Goal: Navigation & Orientation: Find specific page/section

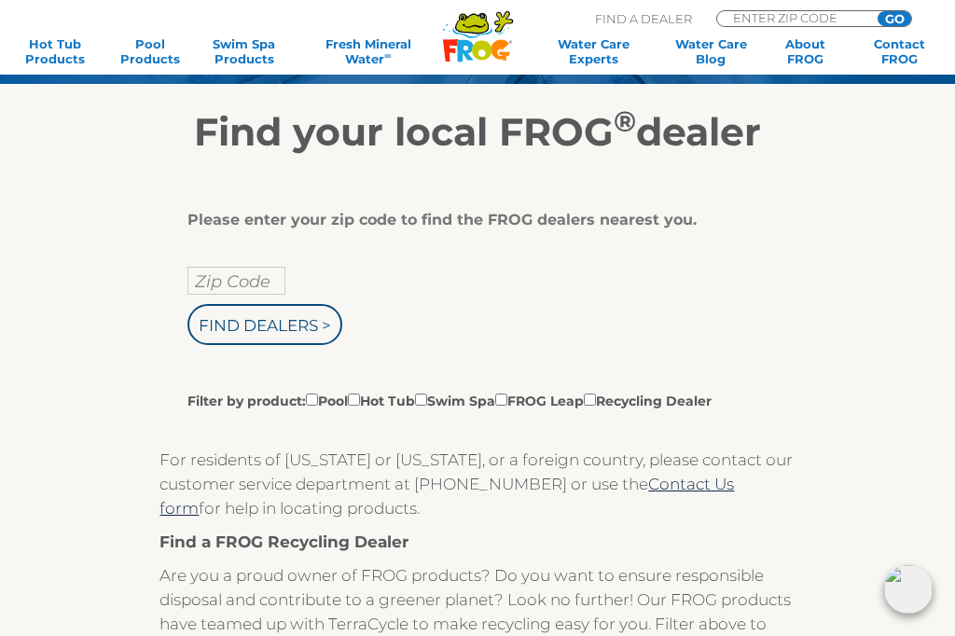
scroll to position [223, 0]
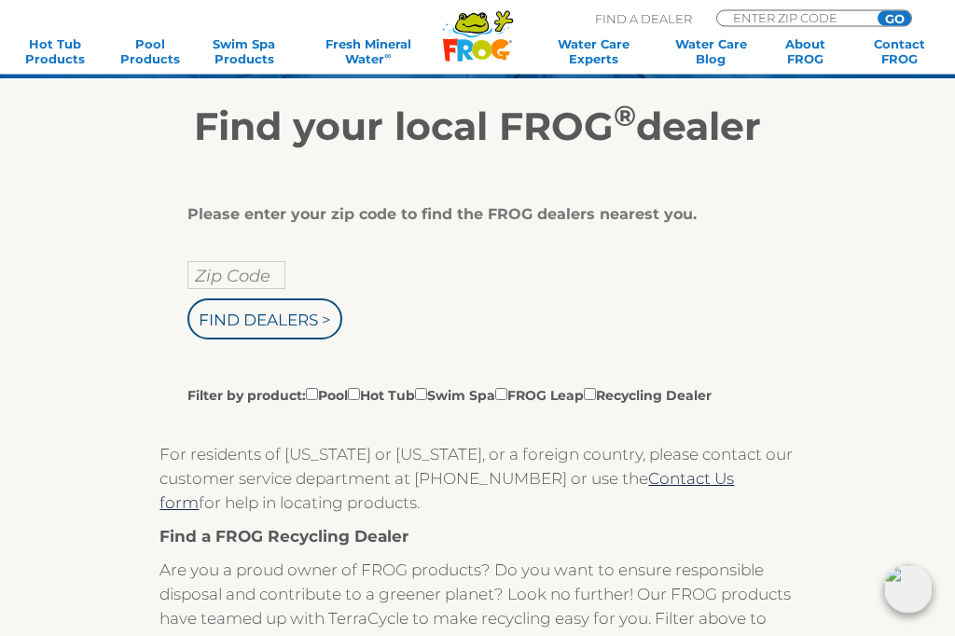
click at [220, 270] on input "Zip Code" at bounding box center [236, 276] width 98 height 28
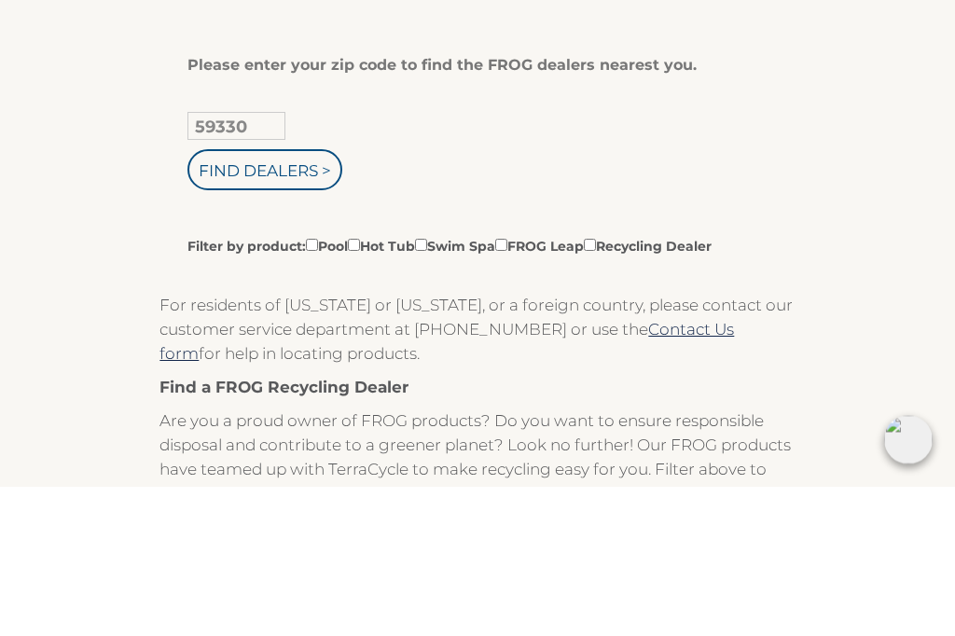
type input "59330"
click at [266, 299] on input "Find Dealers >" at bounding box center [264, 319] width 155 height 41
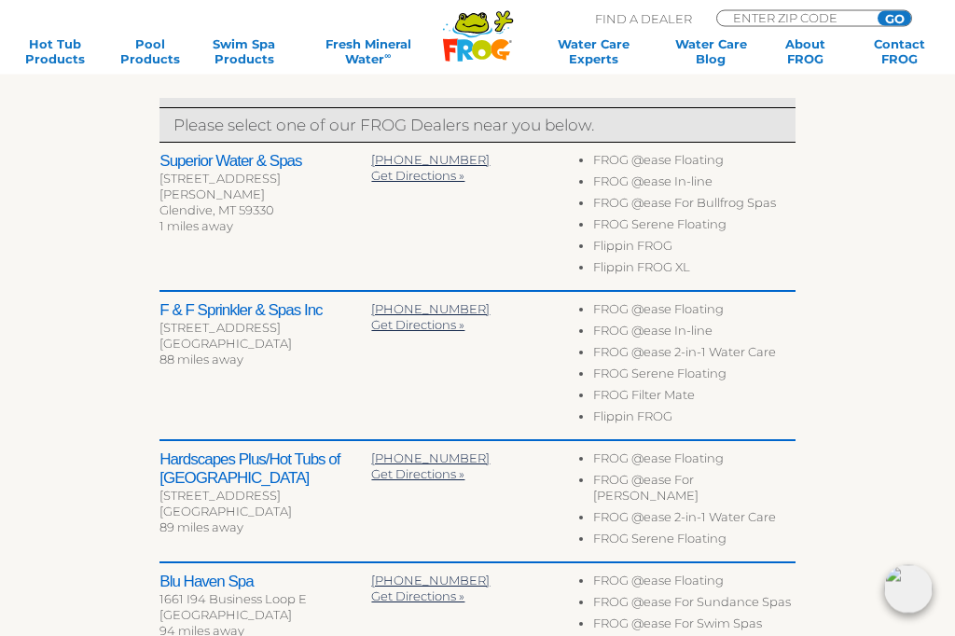
scroll to position [629, 0]
click at [131, 133] on div "To navigate the map with touch gestures double-tap and hold your finger on the …" at bounding box center [477, 255] width 953 height 1023
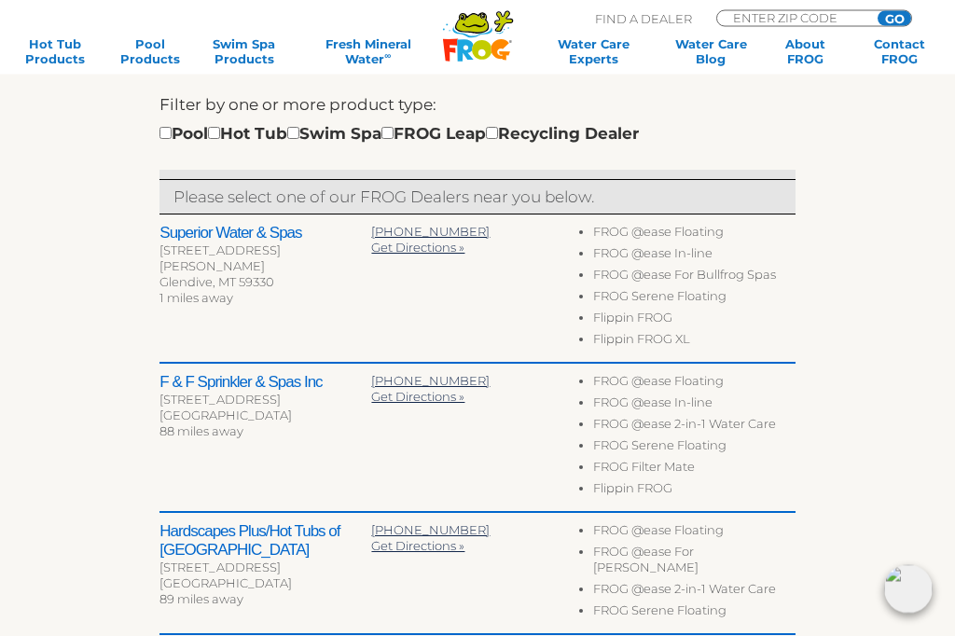
scroll to position [550, 0]
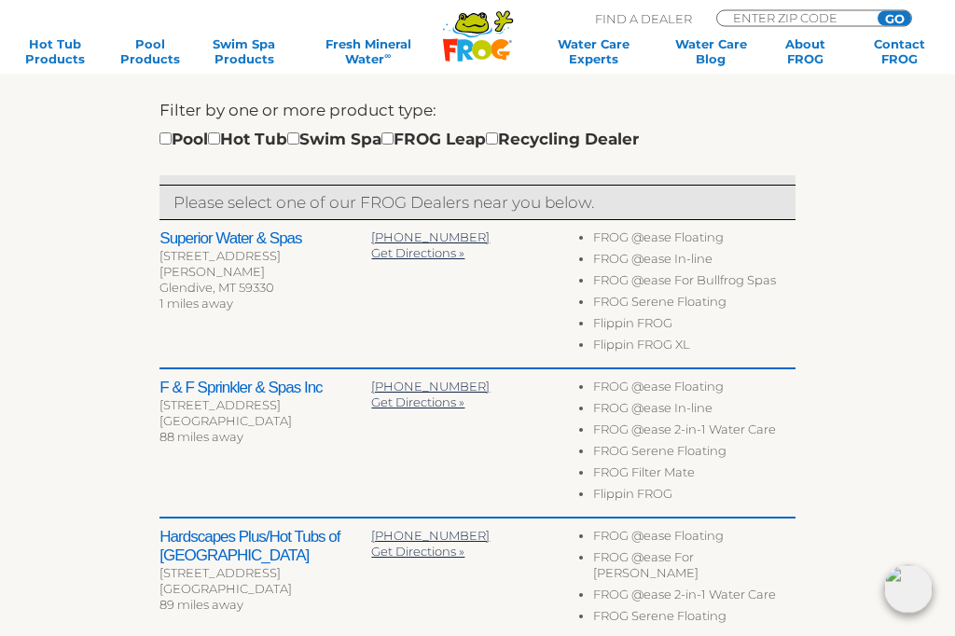
click at [219, 235] on h2 "Superior Water & Spas" at bounding box center [265, 239] width 212 height 19
click at [418, 243] on span "406-377-8531" at bounding box center [430, 237] width 118 height 15
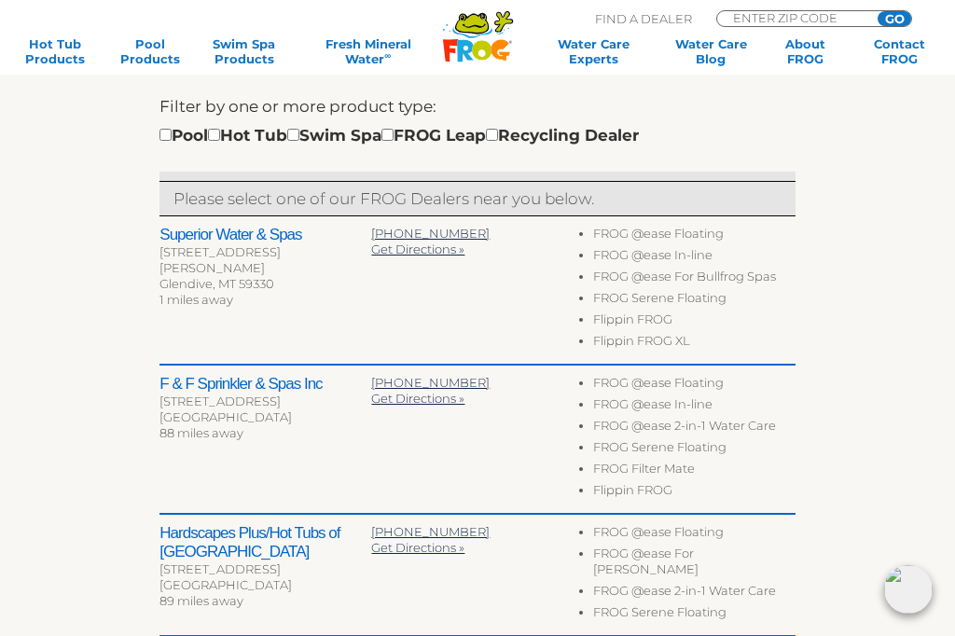
scroll to position [552, 0]
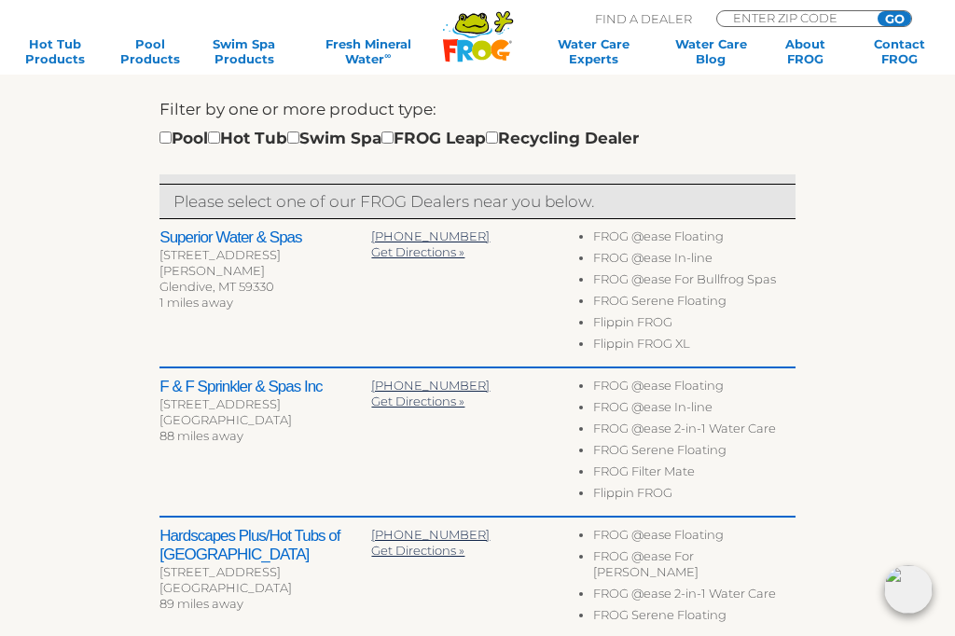
click at [220, 135] on input "checkbox" at bounding box center [214, 138] width 12 height 12
checkbox input "true"
click at [186, 232] on h2 "Superior Water & Spas" at bounding box center [265, 238] width 212 height 19
click at [206, 279] on div "Glendive, MT 59330" at bounding box center [265, 287] width 212 height 16
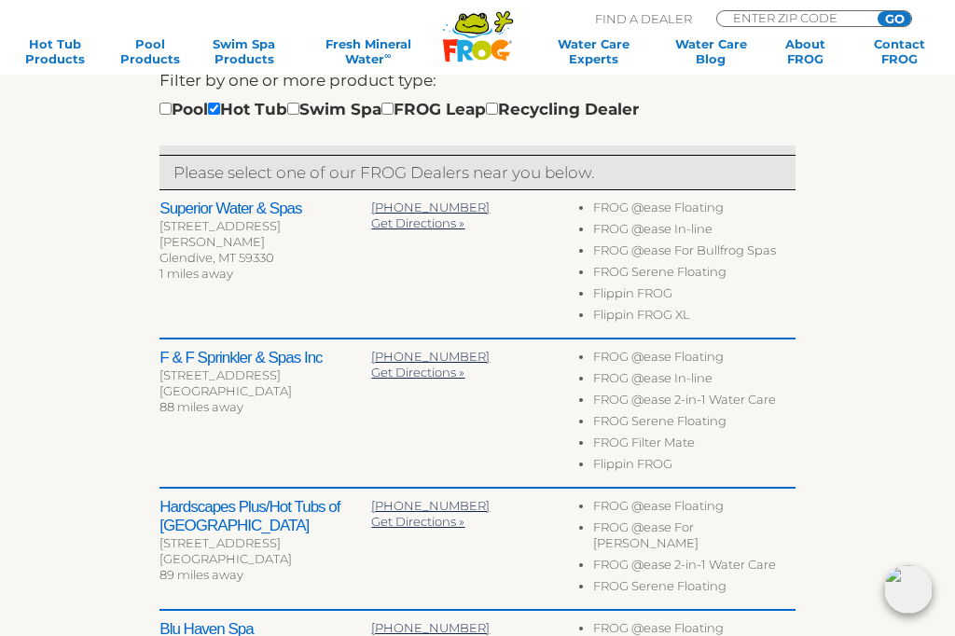
scroll to position [583, 0]
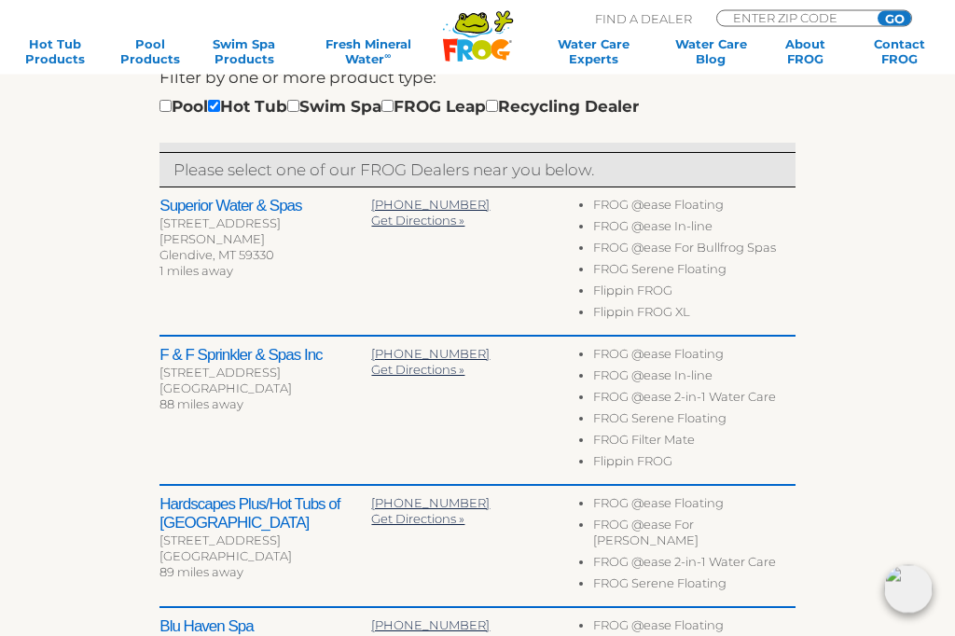
click at [646, 262] on li "FROG Serene Floating" at bounding box center [694, 272] width 202 height 21
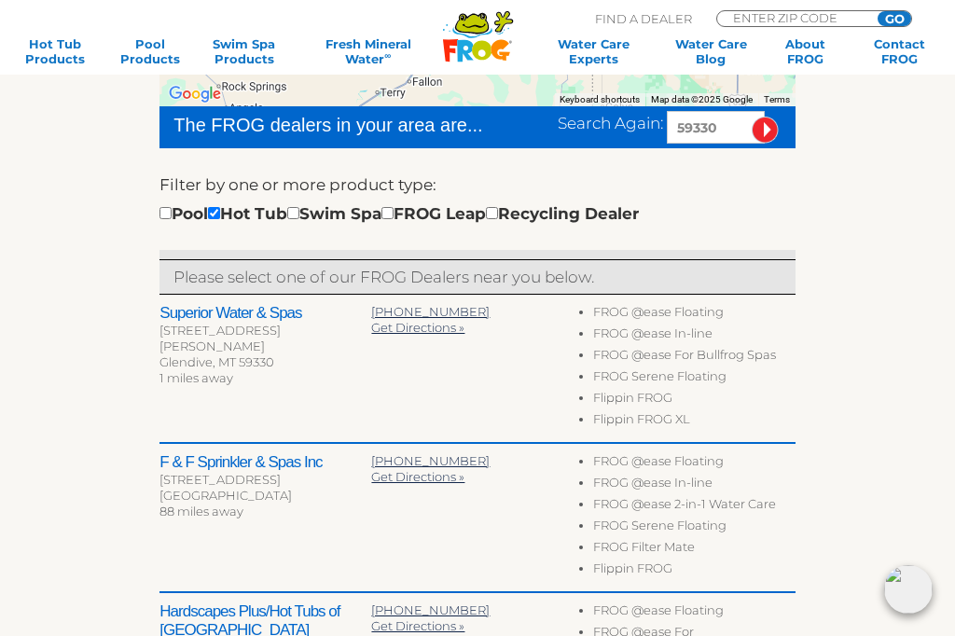
scroll to position [477, 0]
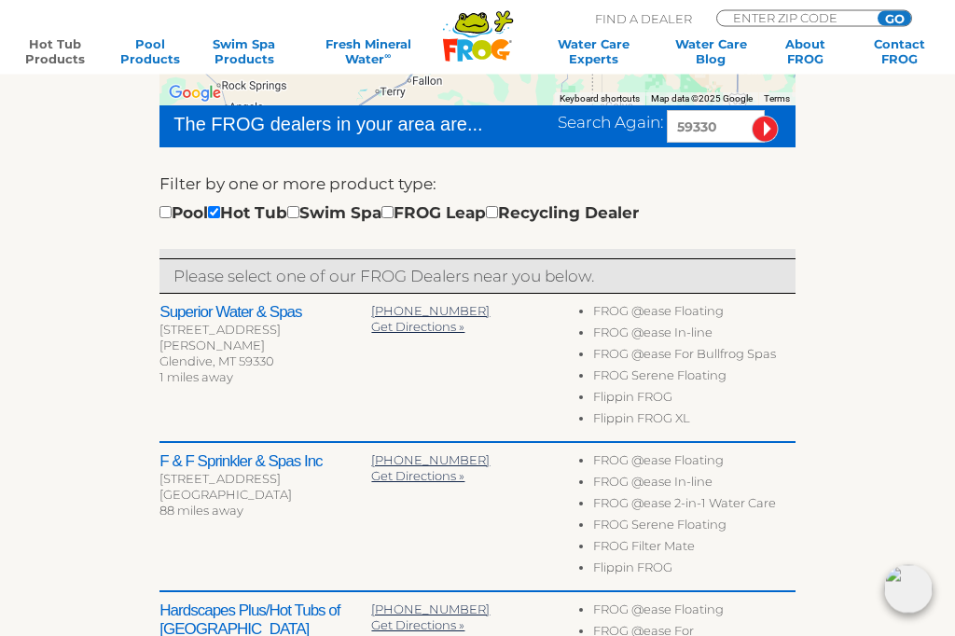
click at [61, 57] on link "Hot Tub Products" at bounding box center [56, 51] width 74 height 30
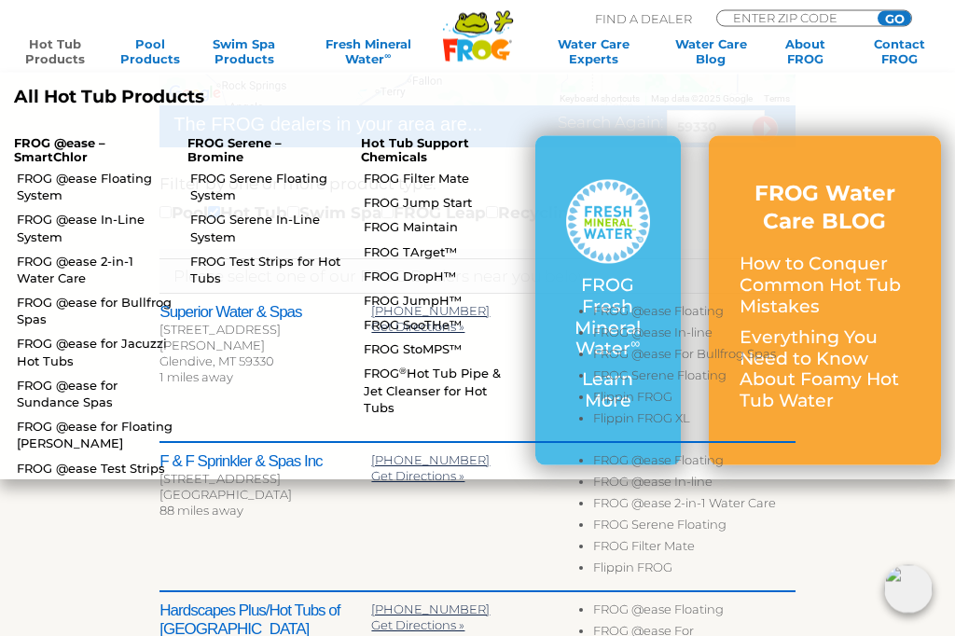
scroll to position [478, 0]
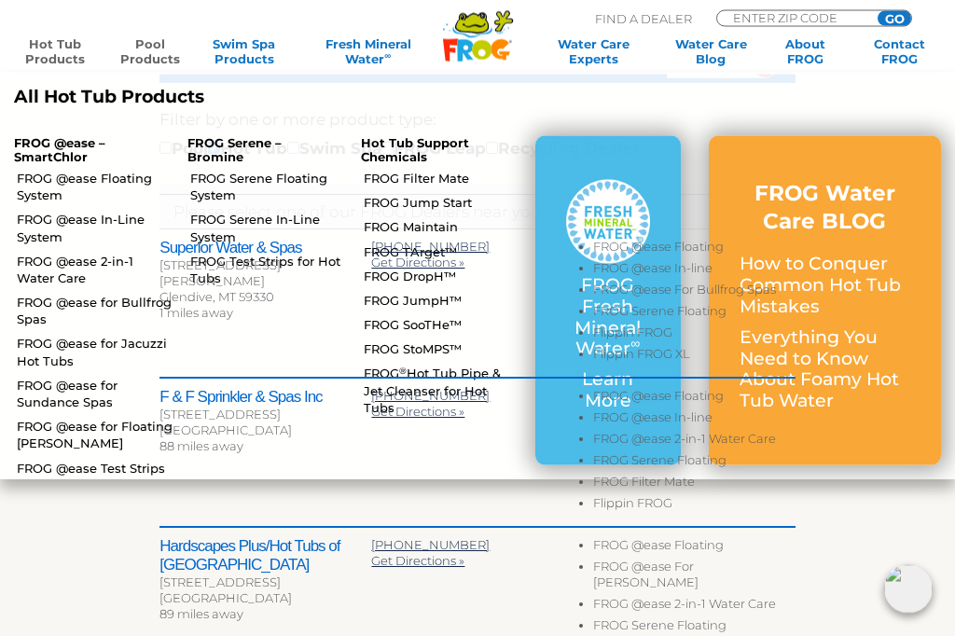
click at [148, 56] on link "Pool Products" at bounding box center [150, 51] width 74 height 30
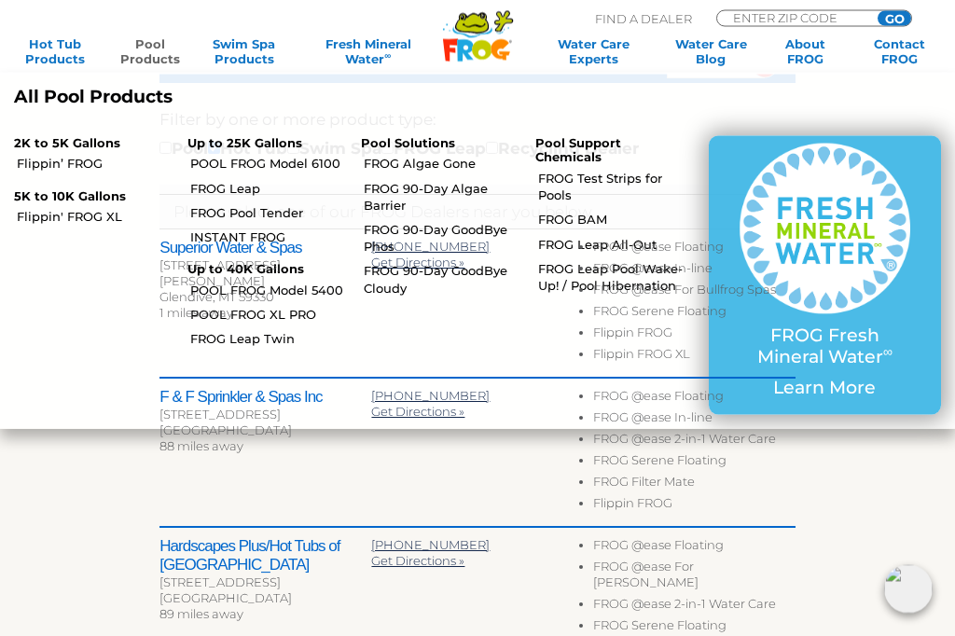
scroll to position [542, 0]
click at [232, 44] on link "Swim Spa Products" at bounding box center [244, 51] width 74 height 30
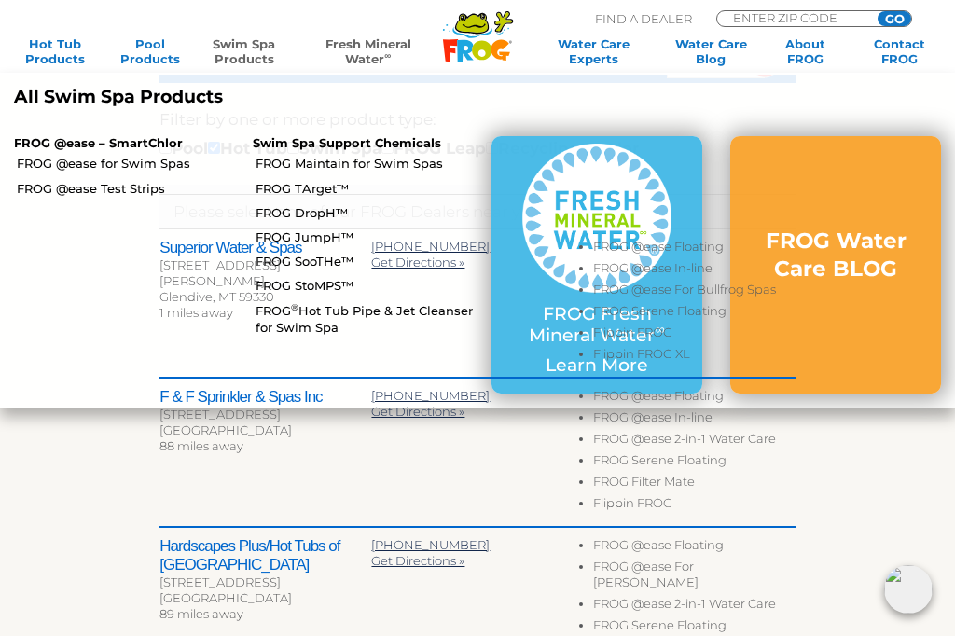
click at [350, 47] on link "Fresh Mineral Water ∞" at bounding box center [368, 51] width 132 height 30
